Goal: Find specific page/section: Find specific page/section

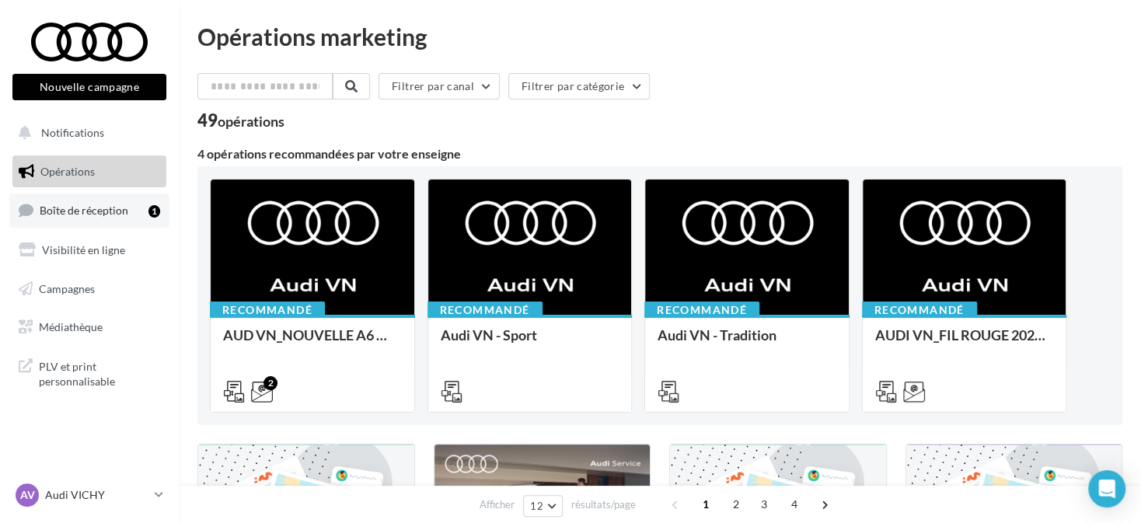
click at [106, 208] on span "Boîte de réception" at bounding box center [84, 210] width 89 height 13
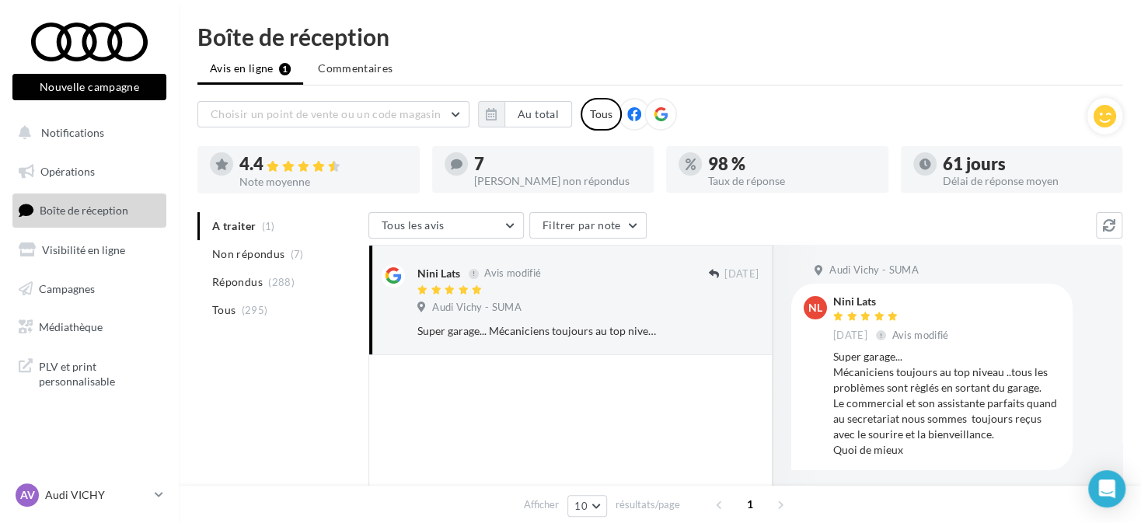
click at [661, 116] on icon at bounding box center [661, 114] width 14 height 14
click at [487, 119] on button "button" at bounding box center [491, 114] width 26 height 26
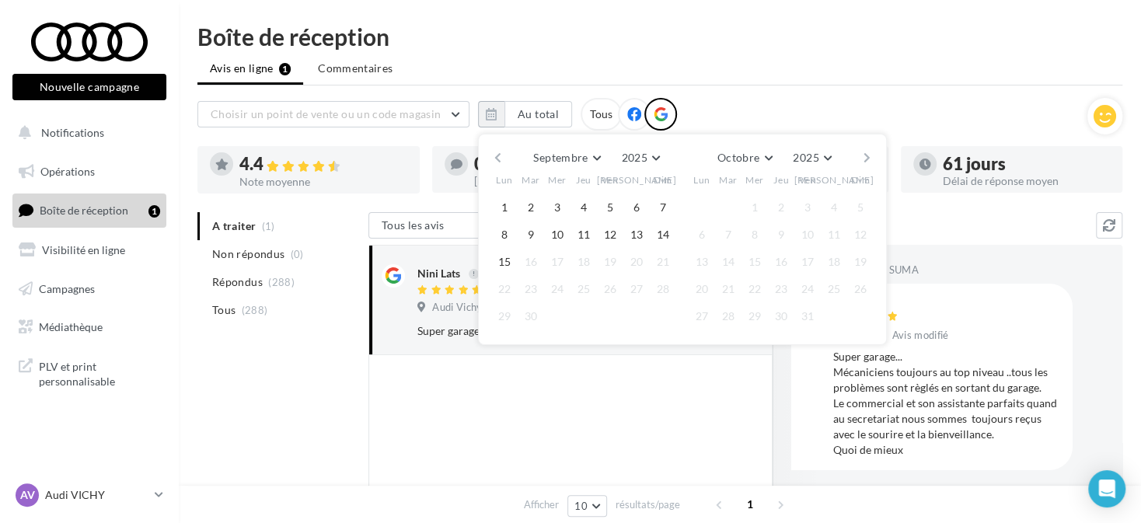
click at [495, 154] on button "button" at bounding box center [497, 158] width 13 height 22
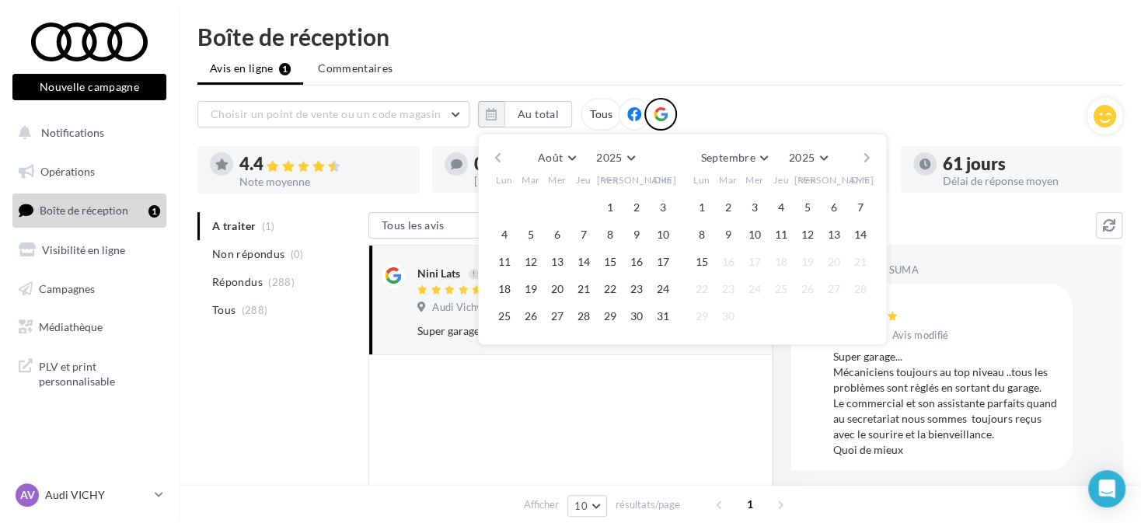
click at [495, 154] on button "button" at bounding box center [497, 158] width 13 height 22
click at [532, 204] on button "1" at bounding box center [530, 207] width 23 height 23
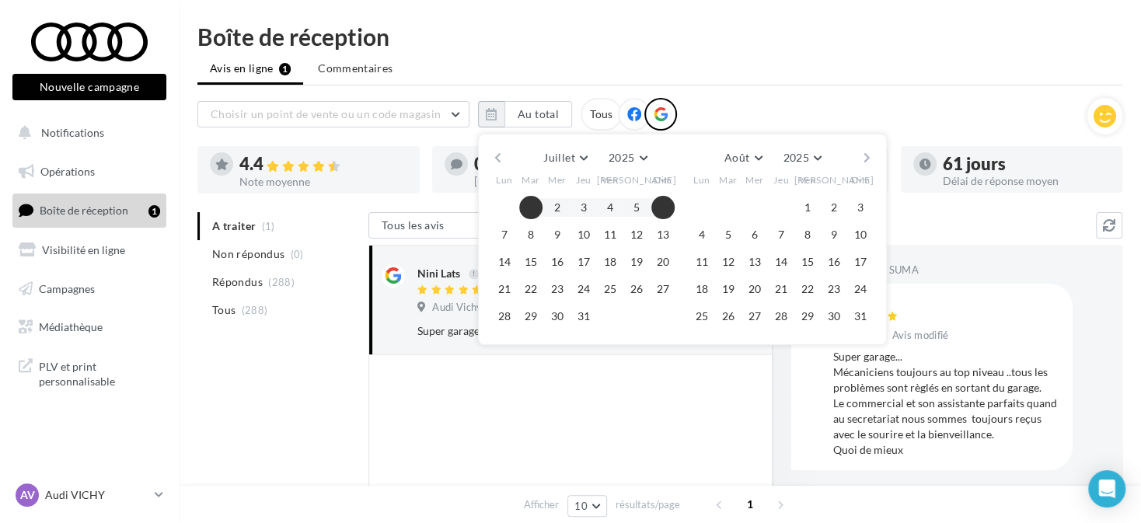
click at [874, 158] on div "Juillet [PERSON_NAME] Mars Avril Mai Juin Juillet Août Septembre Octobre Novemb…" at bounding box center [682, 239] width 409 height 211
click at [868, 156] on button "button" at bounding box center [866, 158] width 13 height 22
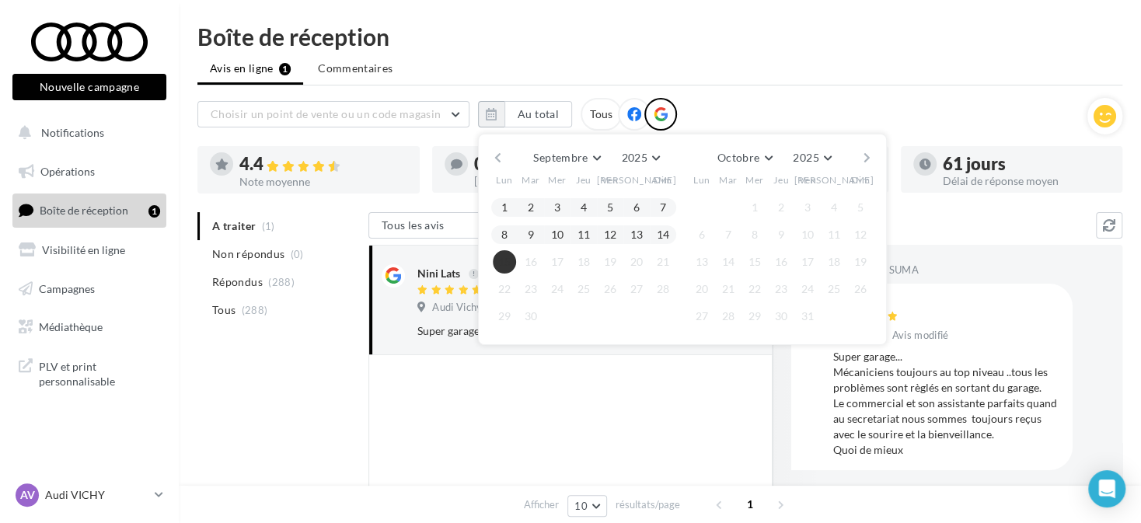
click at [511, 263] on button "15" at bounding box center [504, 261] width 23 height 23
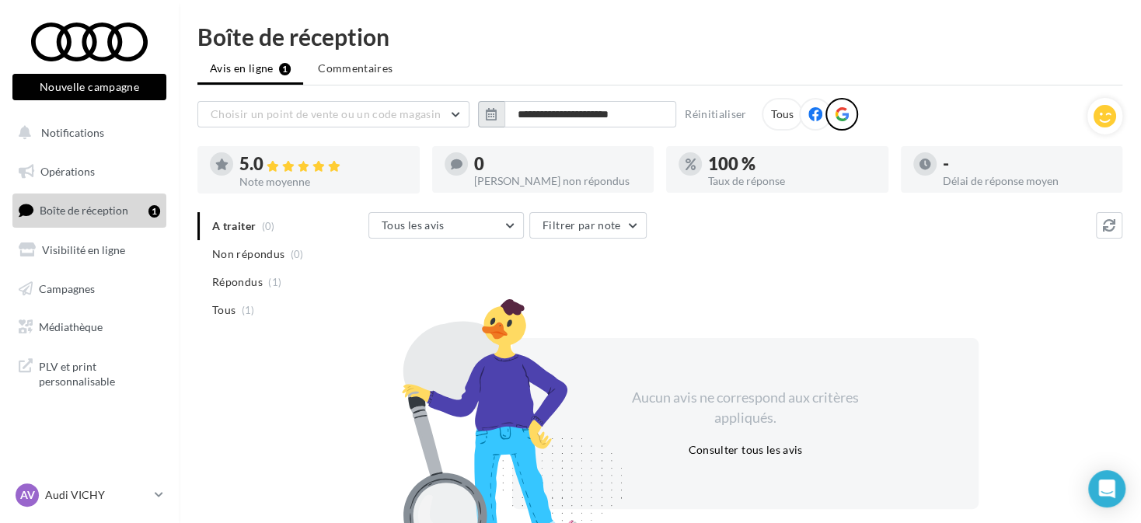
click at [494, 111] on icon "button" at bounding box center [491, 114] width 11 height 12
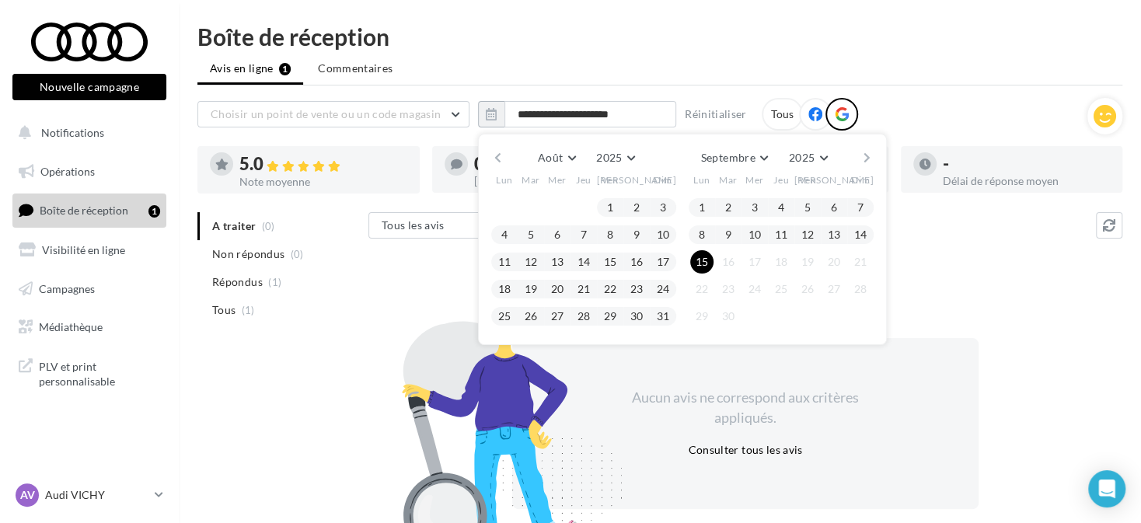
click at [492, 157] on button "button" at bounding box center [497, 158] width 13 height 22
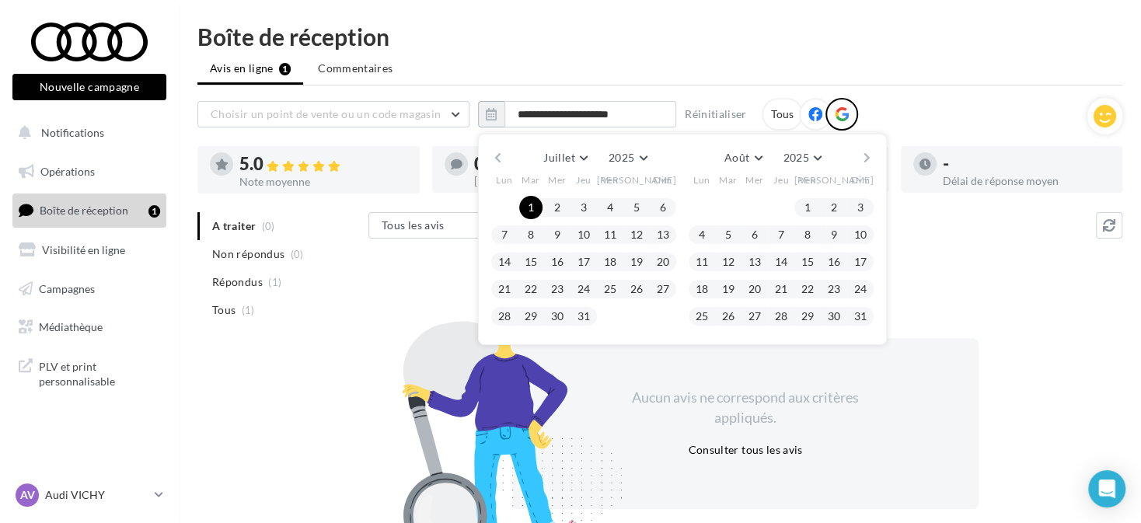
click at [492, 157] on button "button" at bounding box center [497, 158] width 13 height 22
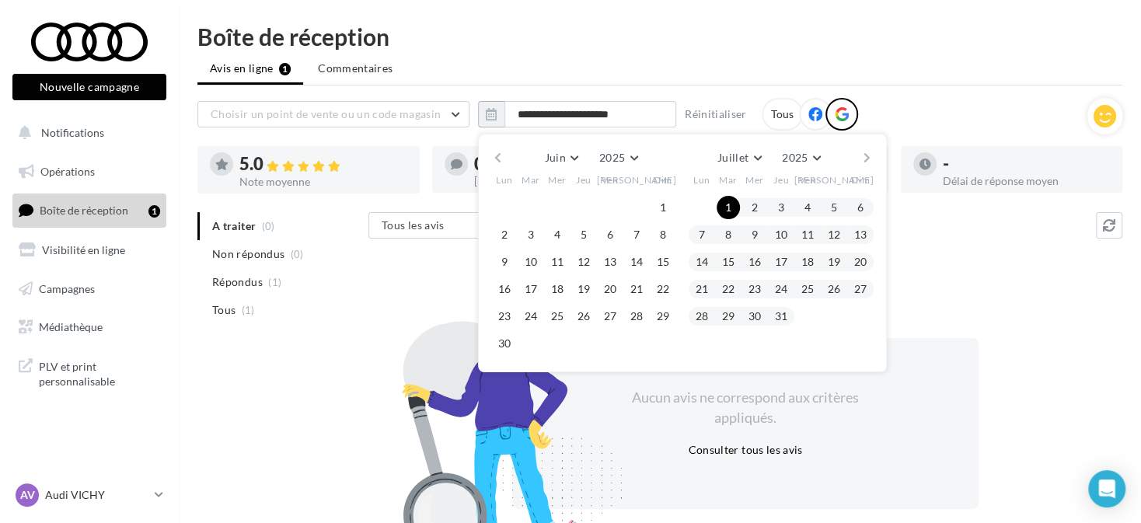
click at [492, 157] on button "button" at bounding box center [497, 158] width 13 height 22
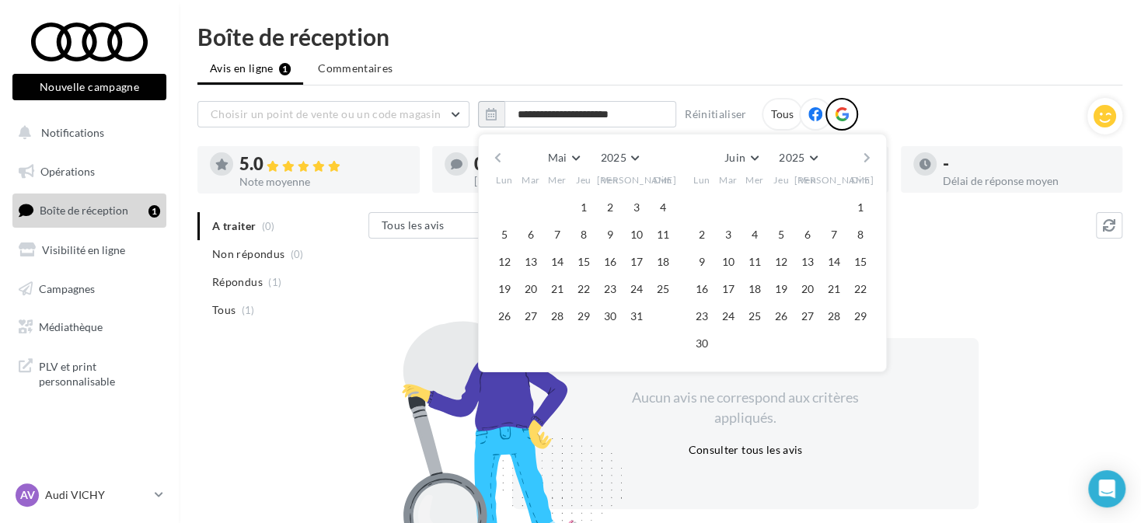
click at [492, 157] on button "button" at bounding box center [497, 158] width 13 height 22
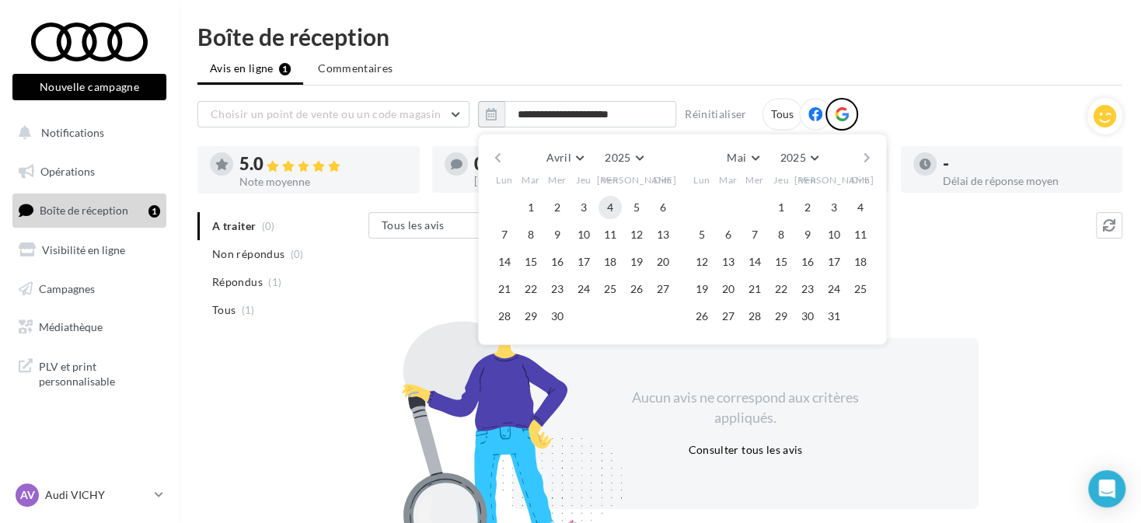
drag, startPoint x: 523, startPoint y: 204, endPoint x: 616, endPoint y: 204, distance: 92.5
click at [523, 204] on button "1" at bounding box center [530, 207] width 23 height 23
click at [864, 159] on button "button" at bounding box center [866, 158] width 13 height 22
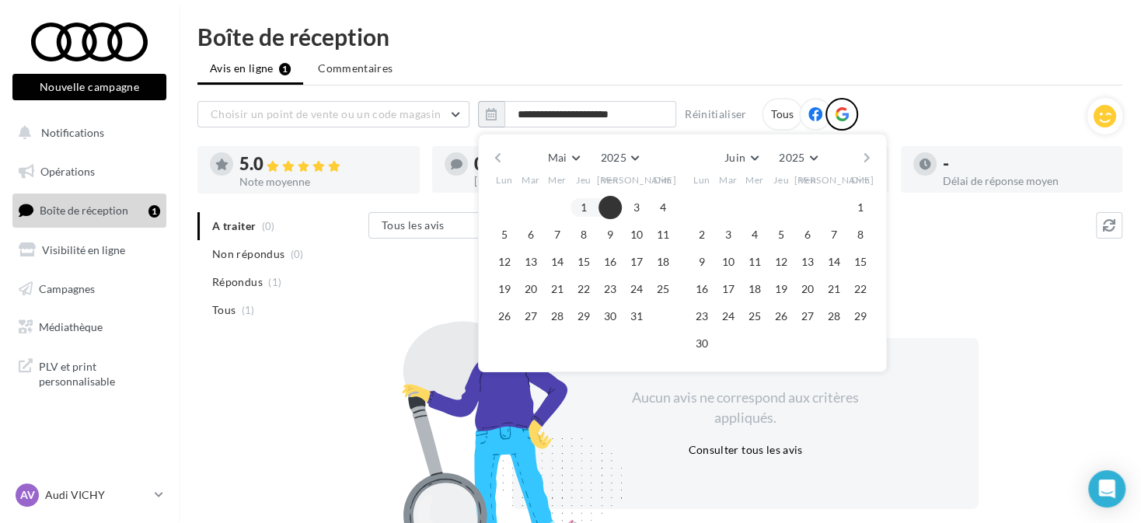
click at [864, 159] on button "button" at bounding box center [866, 158] width 13 height 22
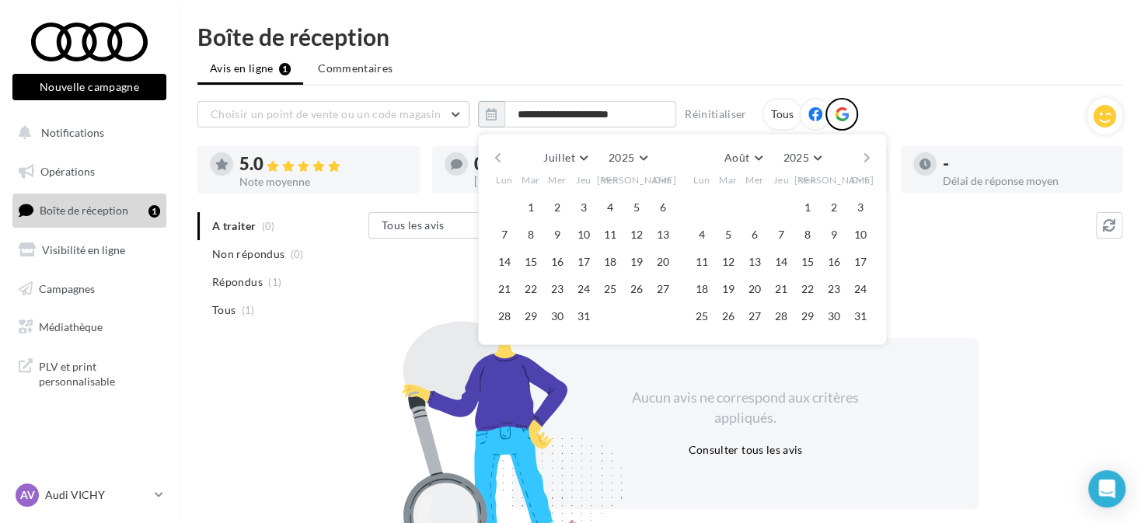
click at [862, 160] on button "button" at bounding box center [866, 158] width 13 height 22
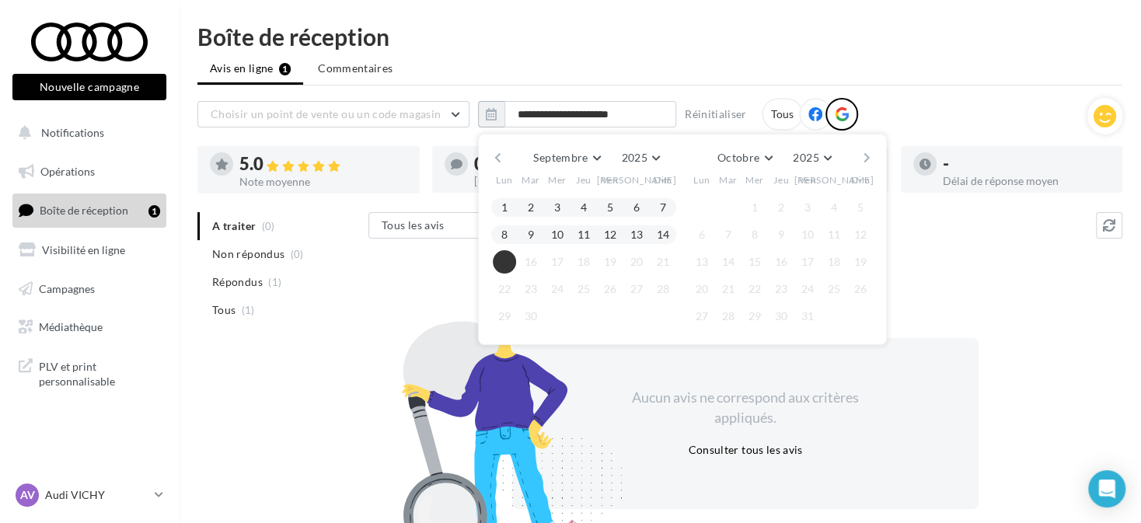
click at [501, 270] on button "15" at bounding box center [504, 261] width 23 height 23
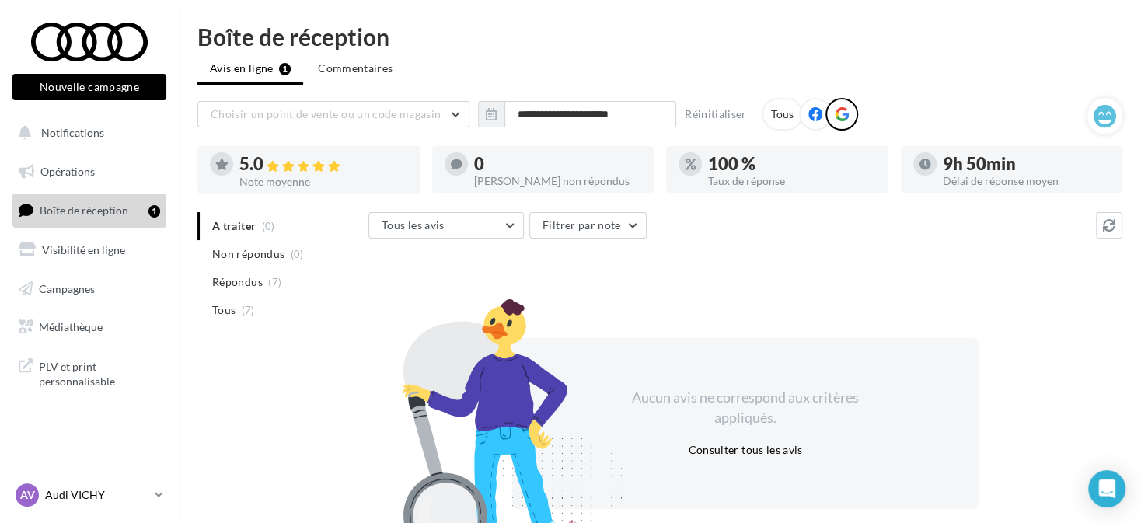
click at [149, 489] on link "AV Audi VICHY audi-vich-dup" at bounding box center [89, 495] width 154 height 30
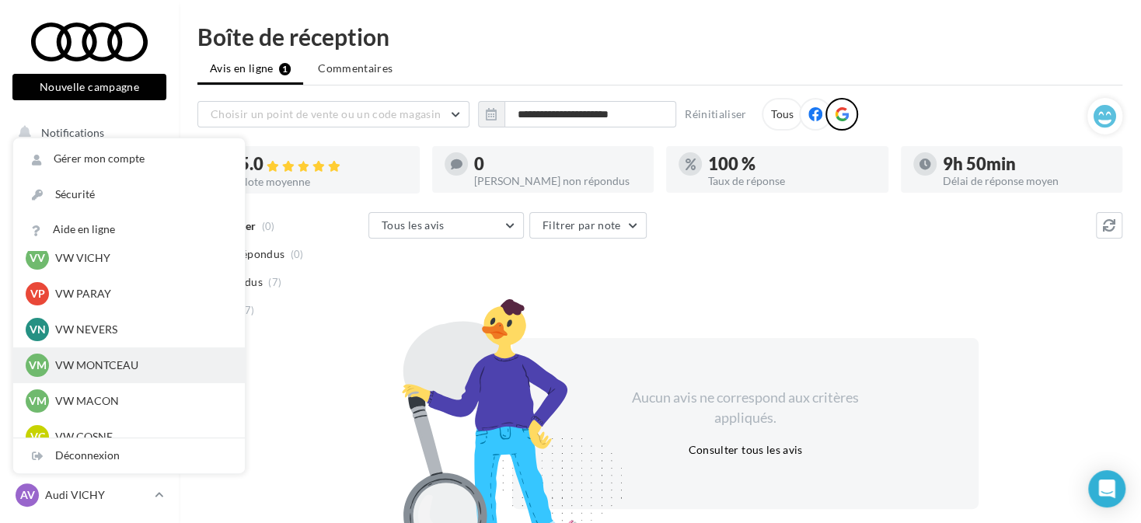
scroll to position [466, 0]
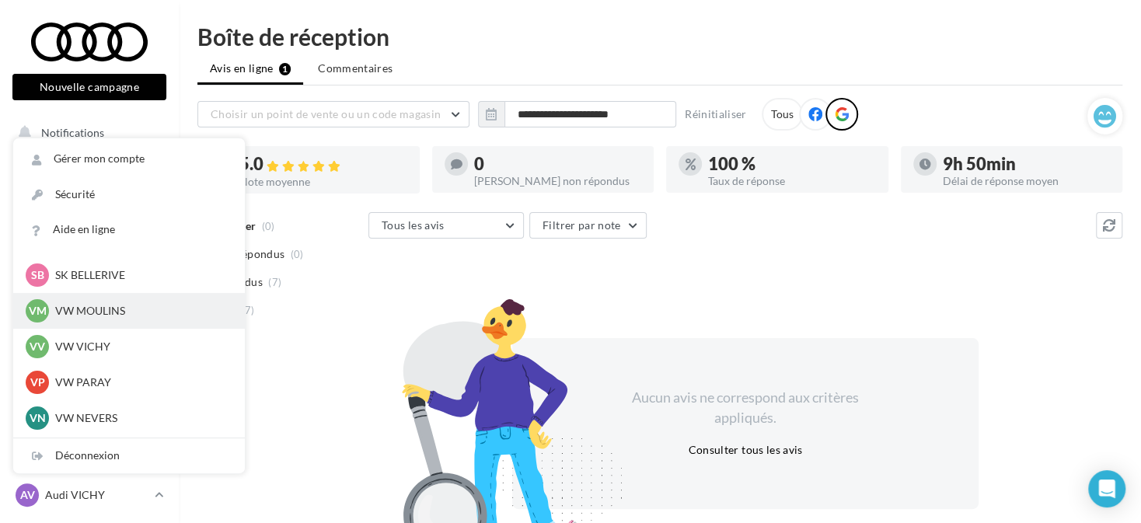
click at [127, 312] on p "VW MOULINS" at bounding box center [140, 311] width 171 height 16
